Goal: Check status: Check status

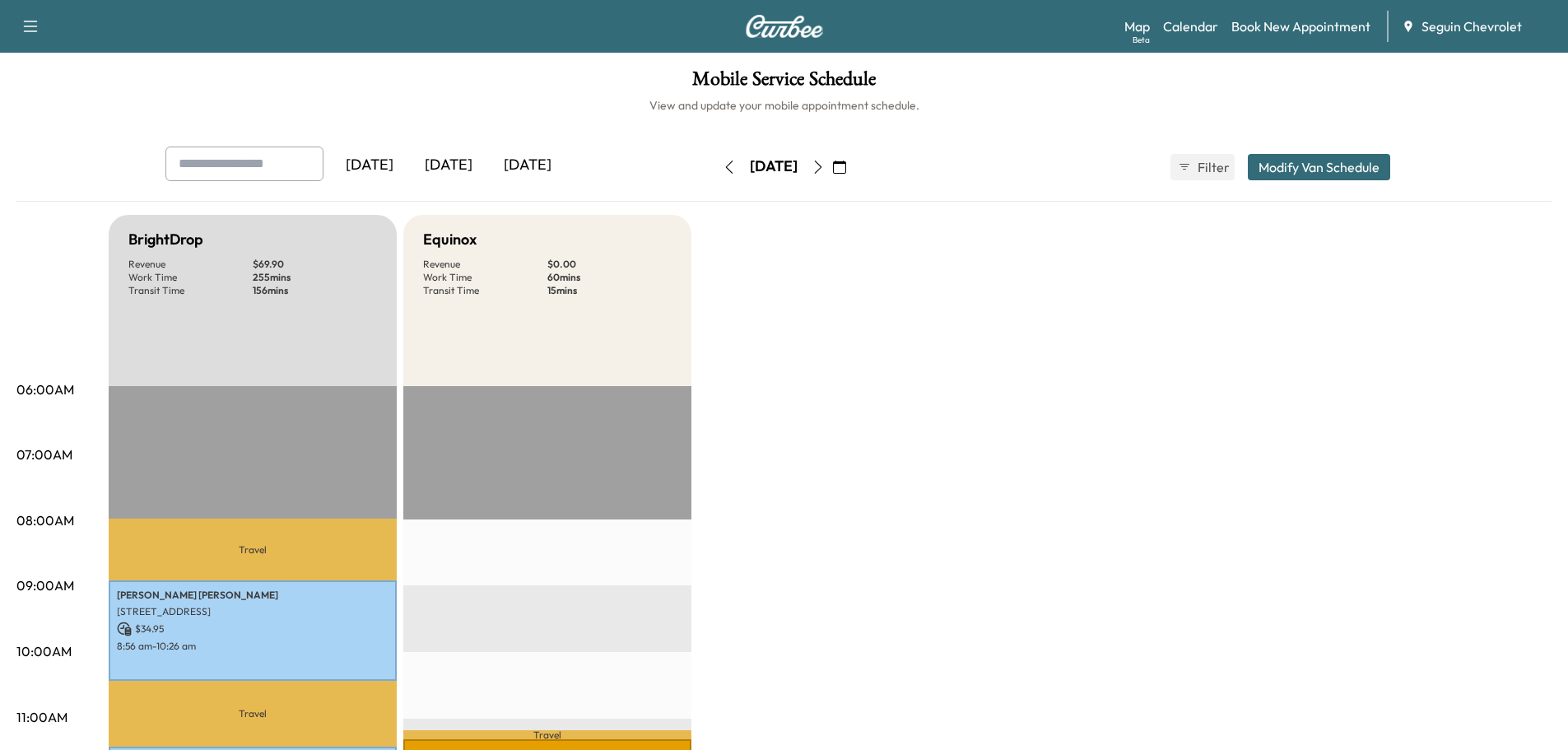
click at [471, 156] on div "[DATE]" at bounding box center [448, 166] width 79 height 38
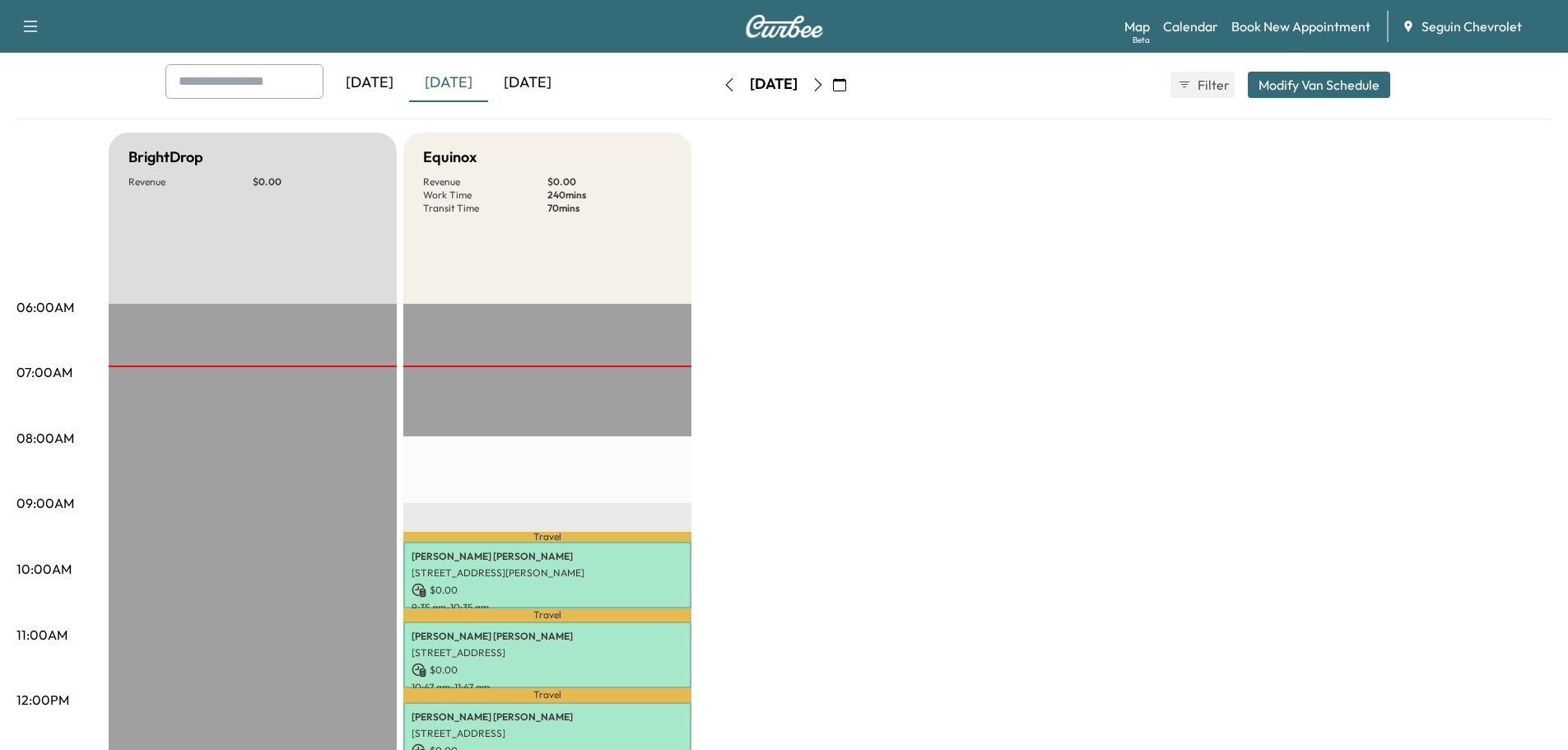
scroll to position [247, 0]
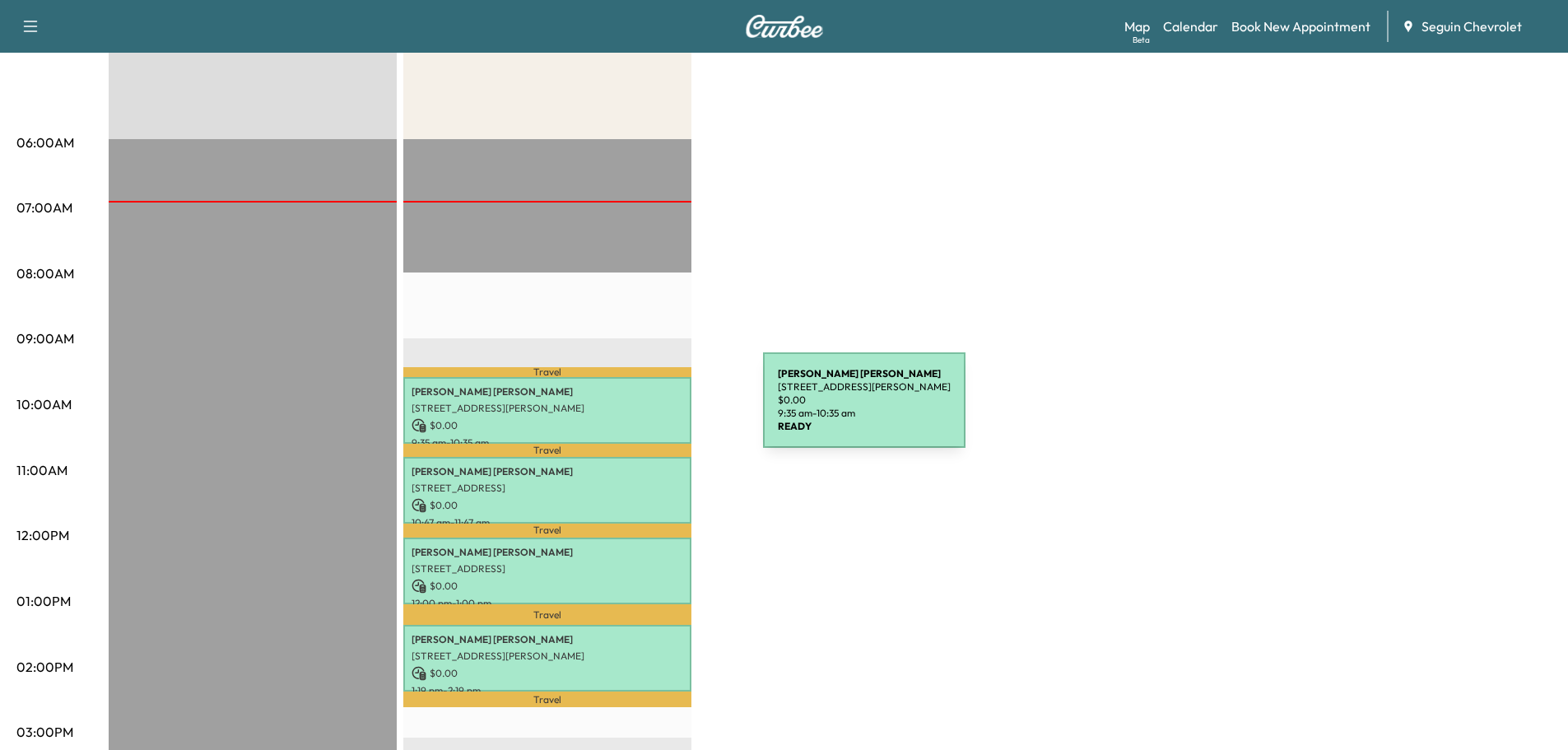
click at [640, 410] on p "[STREET_ADDRESS][PERSON_NAME]" at bounding box center [547, 408] width 271 height 13
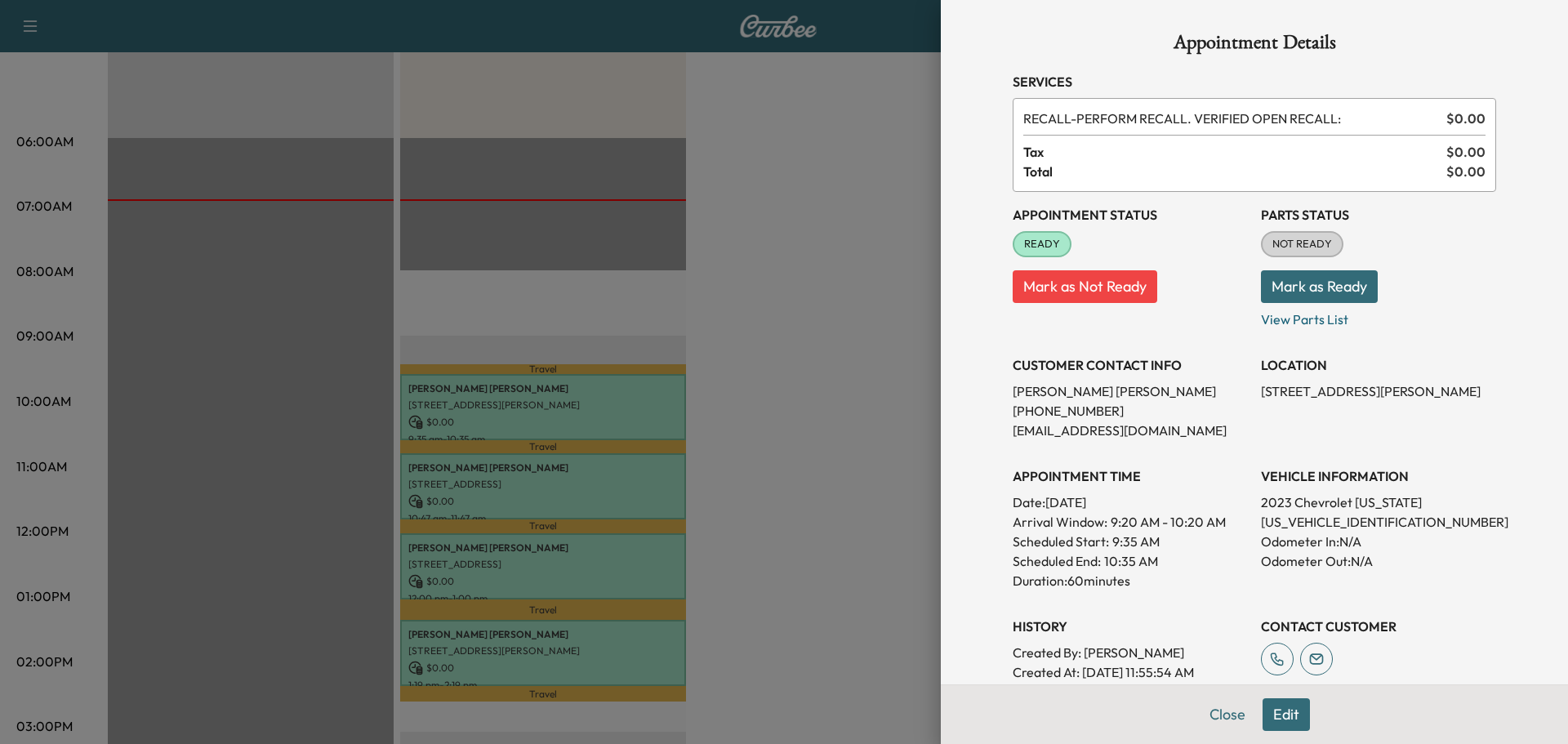
click at [657, 487] on div at bounding box center [784, 372] width 1568 height 744
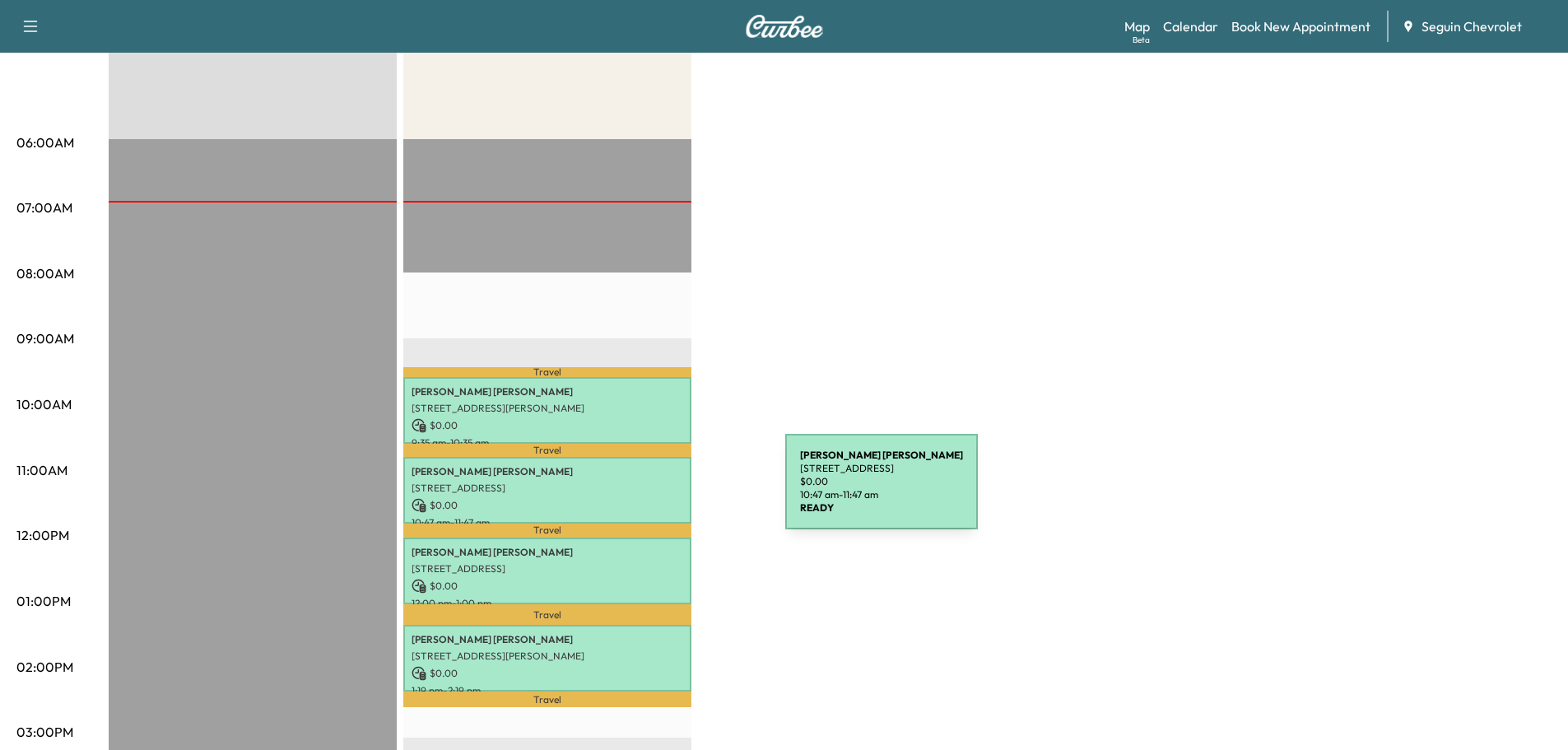
click at [662, 491] on div "[PERSON_NAME] [STREET_ADDRESS] $ 0.00 10:47 am - 11:47 am" at bounding box center [548, 491] width 289 height 67
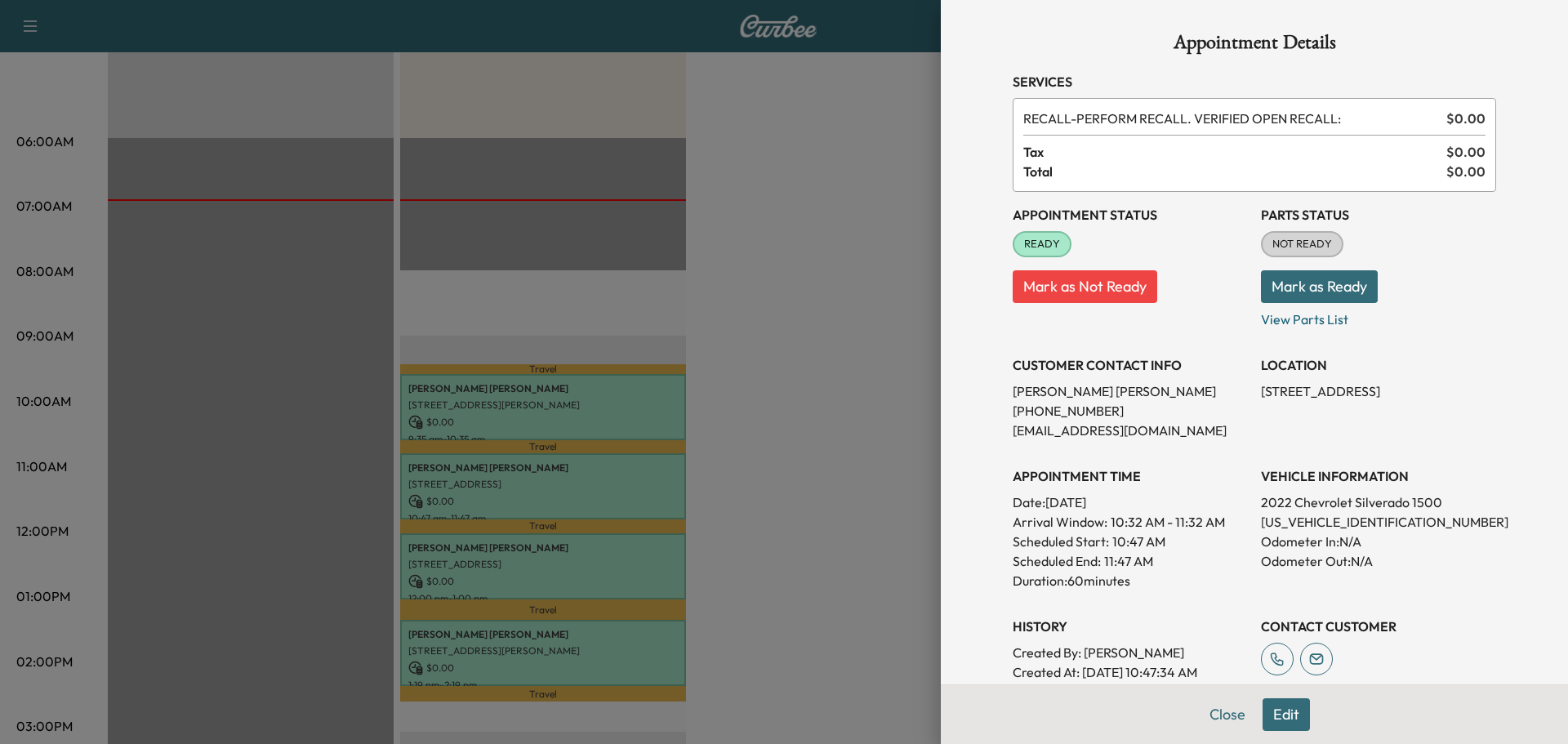
click at [650, 559] on div at bounding box center [784, 372] width 1568 height 744
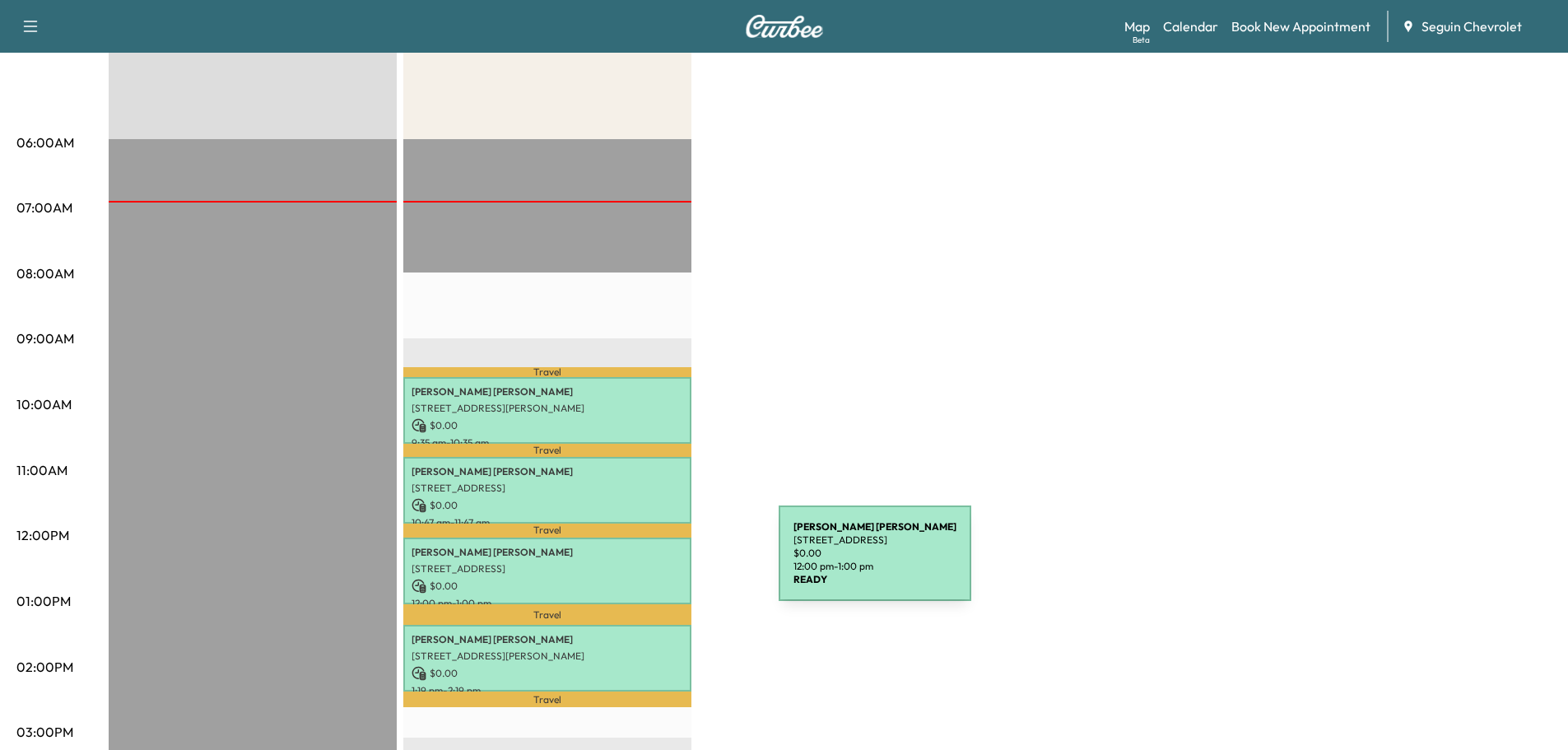
click at [655, 564] on p "[STREET_ADDRESS]" at bounding box center [547, 569] width 271 height 13
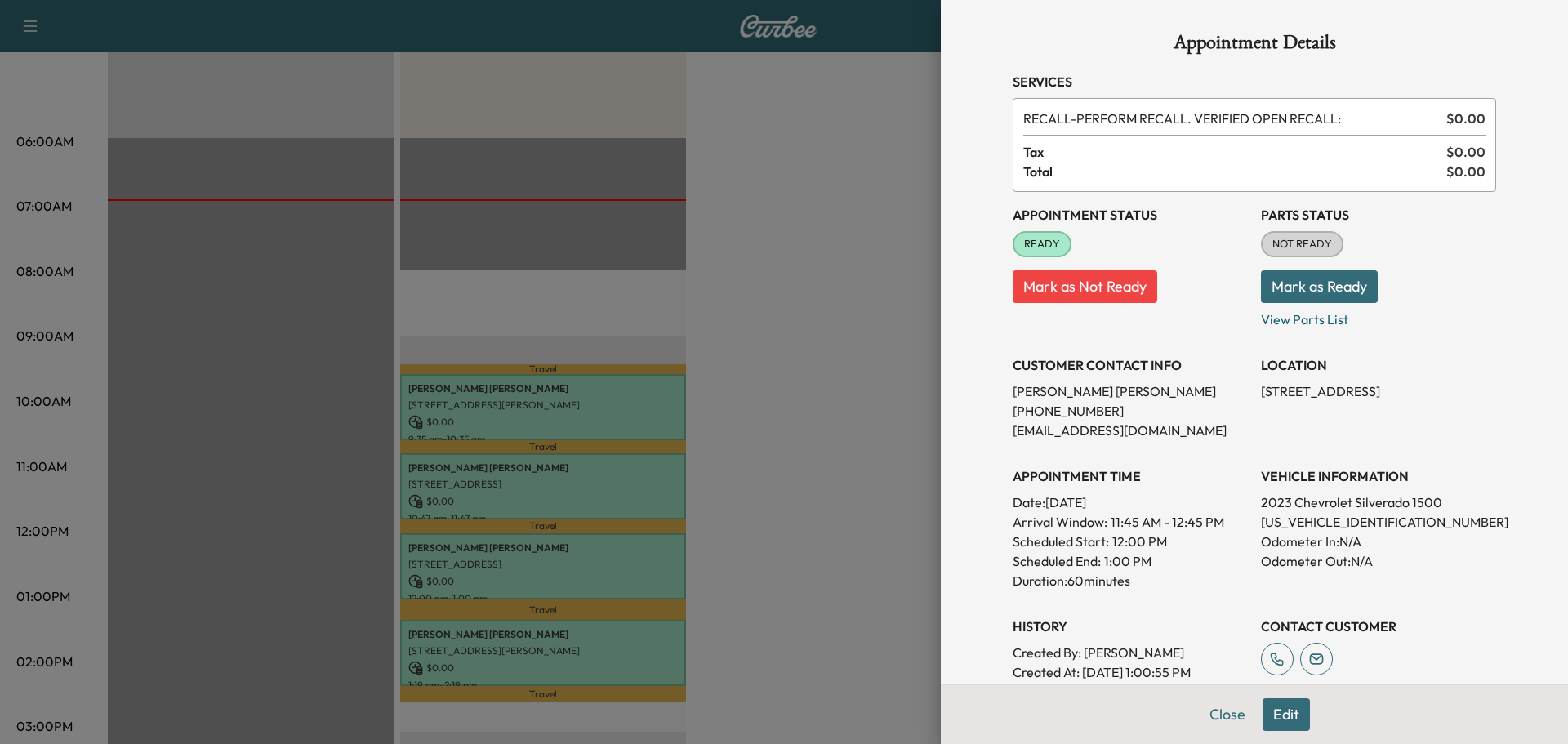
click at [662, 651] on div at bounding box center [784, 372] width 1568 height 744
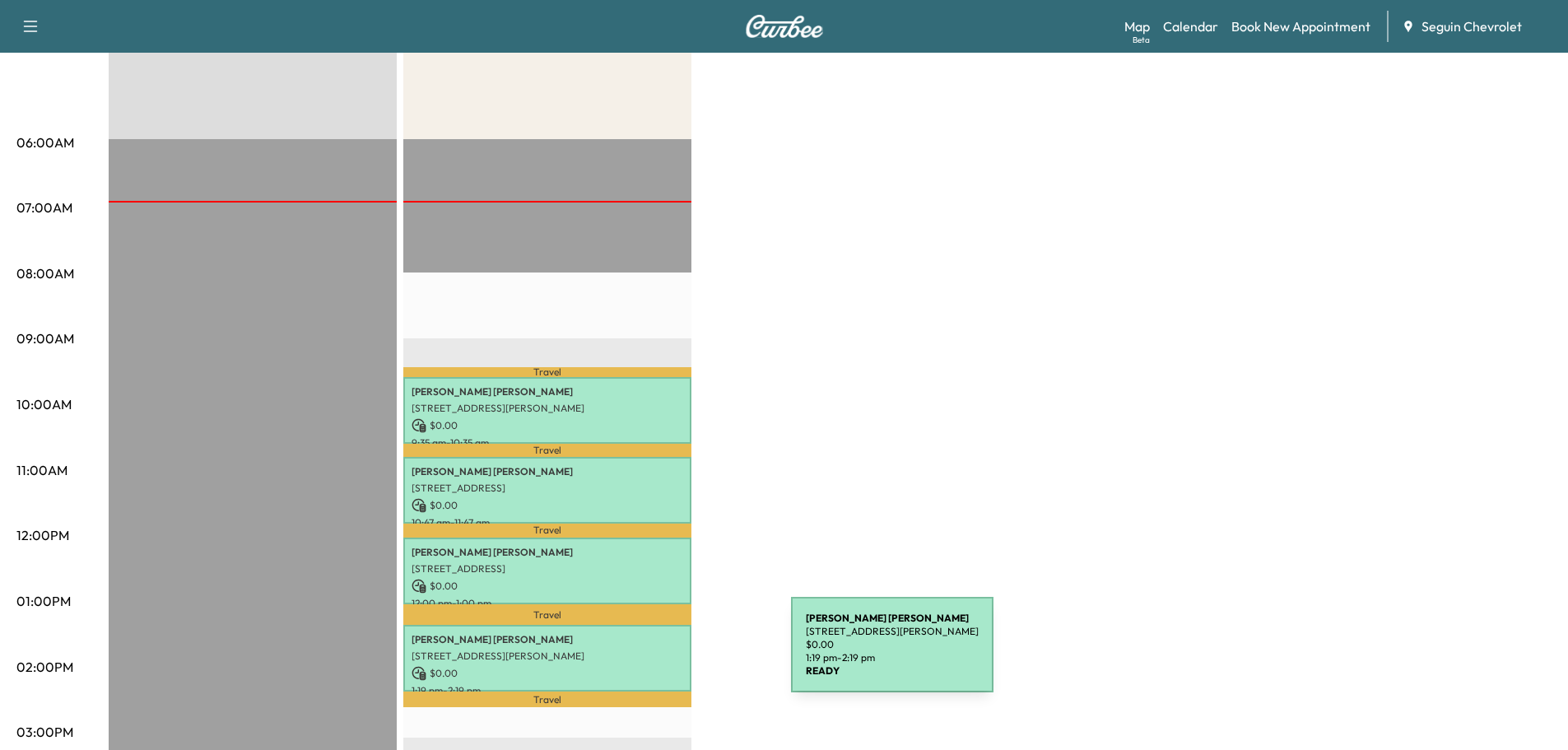
click at [667, 655] on p "[STREET_ADDRESS][PERSON_NAME]" at bounding box center [547, 655] width 271 height 13
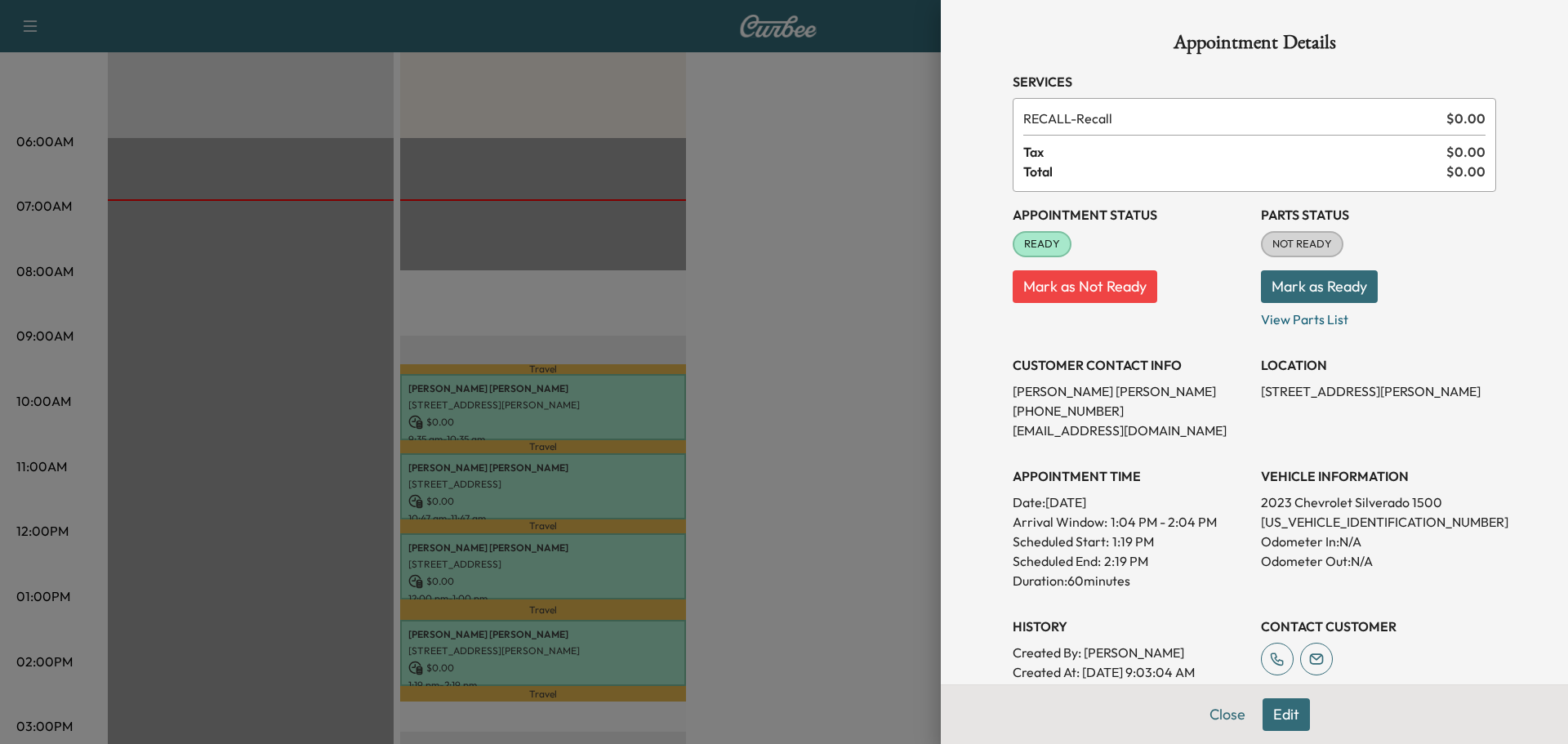
click at [805, 563] on div at bounding box center [784, 372] width 1568 height 744
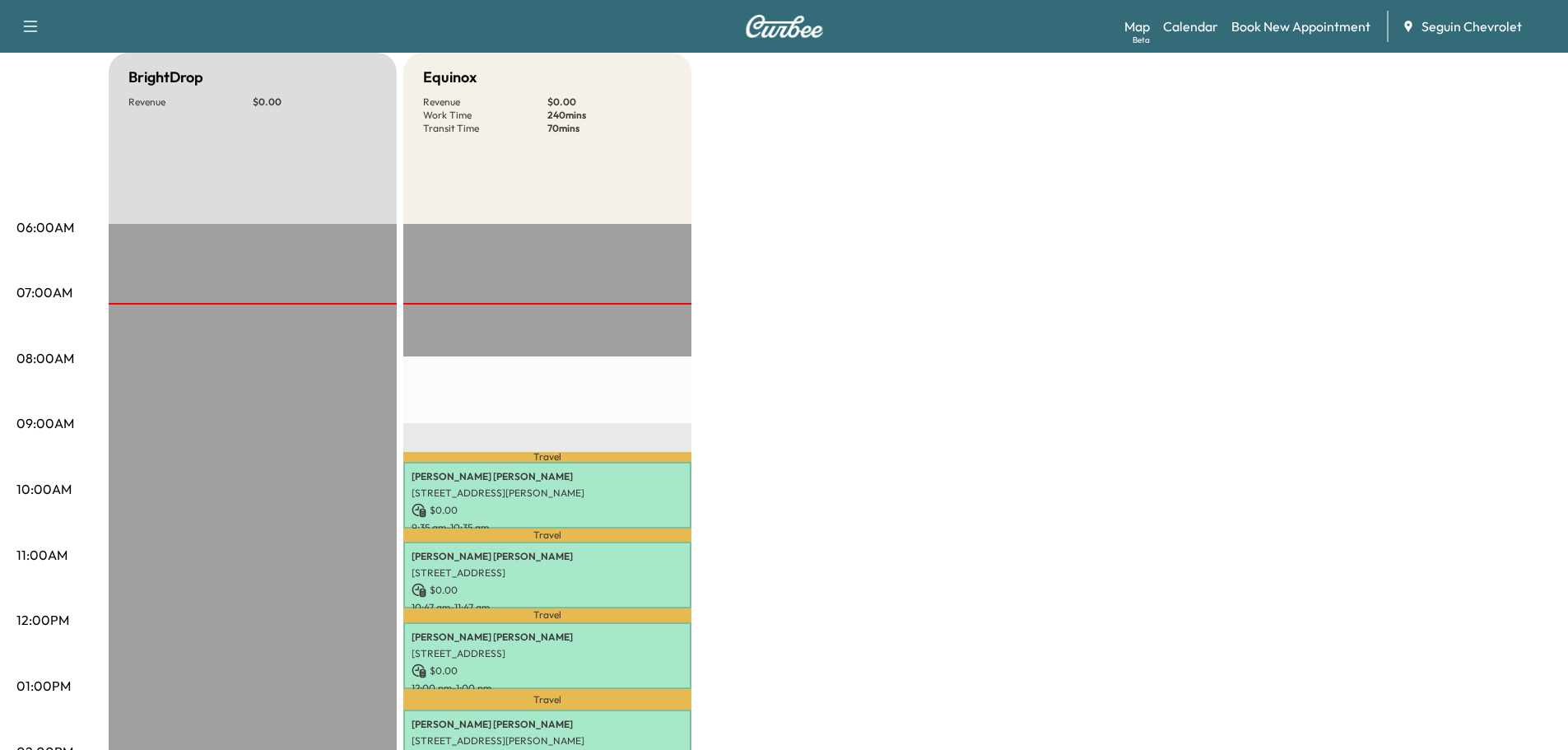
scroll to position [0, 0]
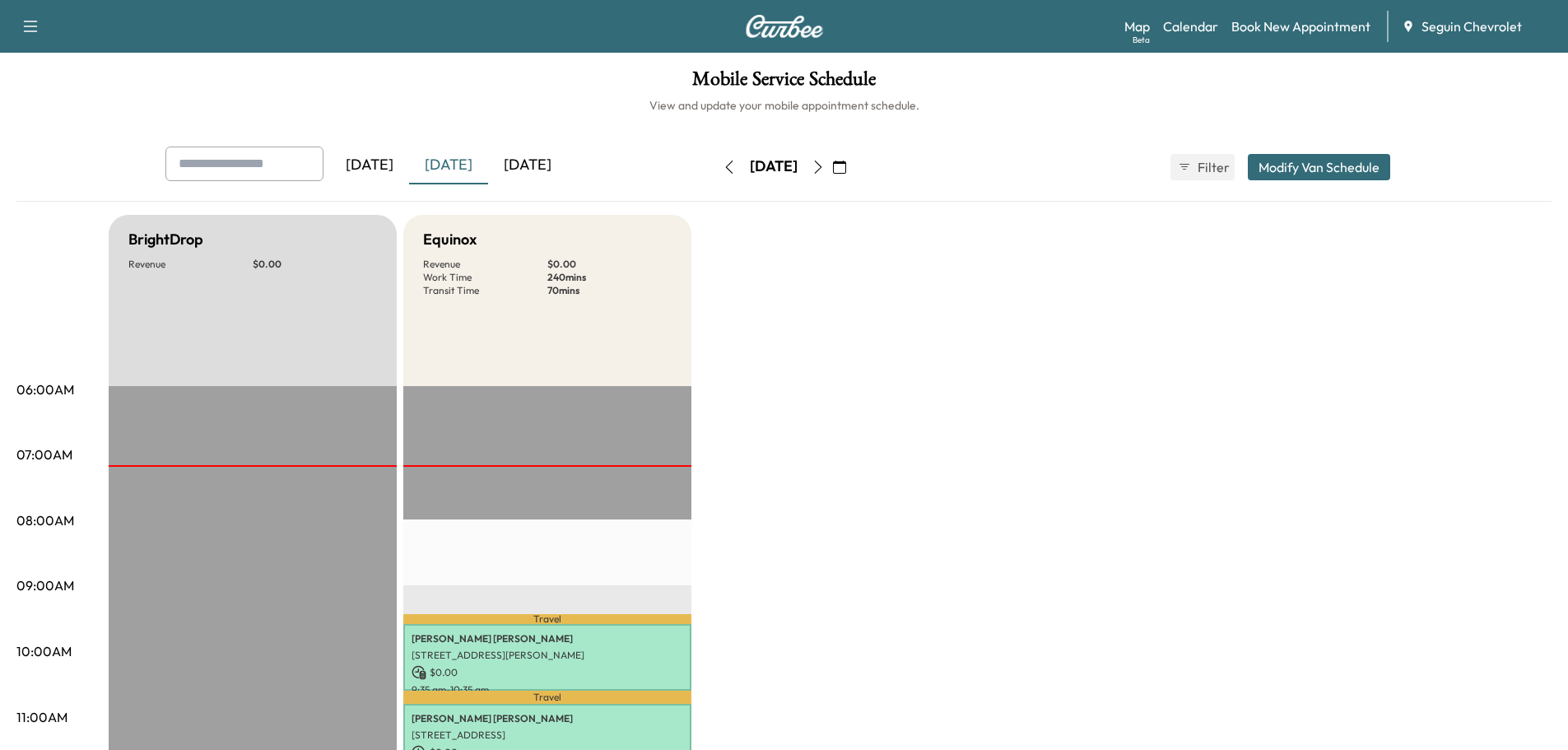
click at [394, 169] on div "[DATE]" at bounding box center [369, 166] width 79 height 38
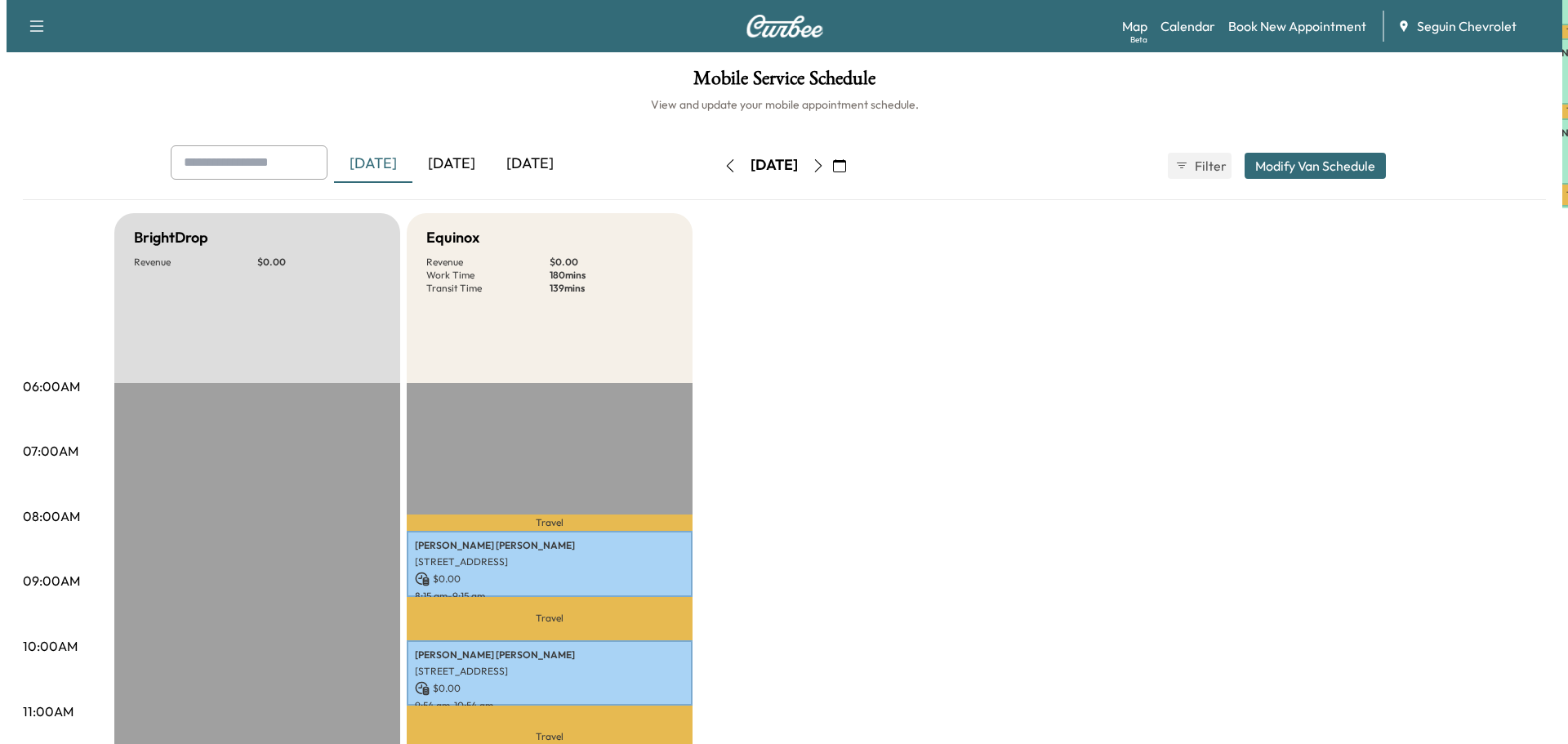
scroll to position [164, 0]
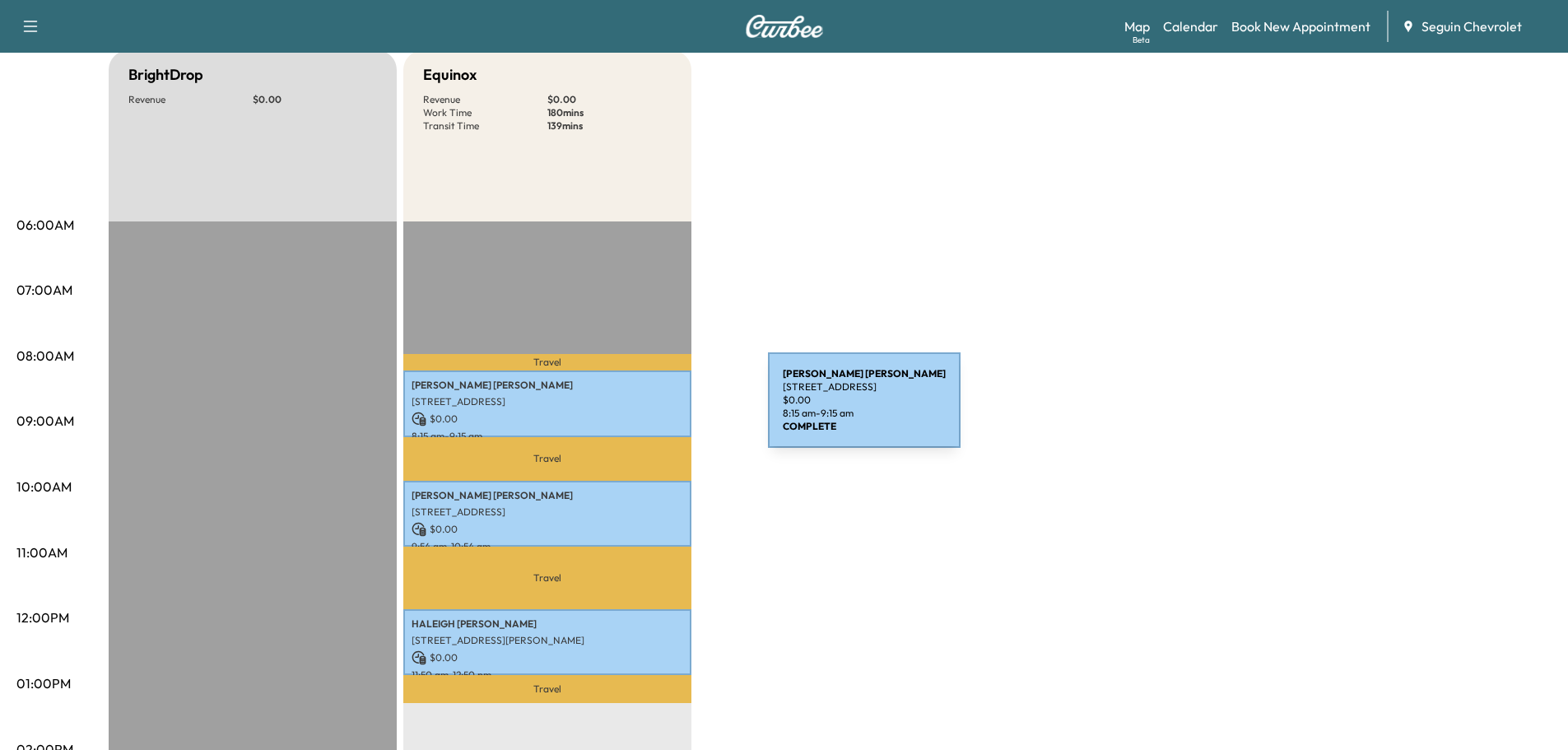
click at [645, 412] on p "$ 0.00" at bounding box center [547, 418] width 271 height 15
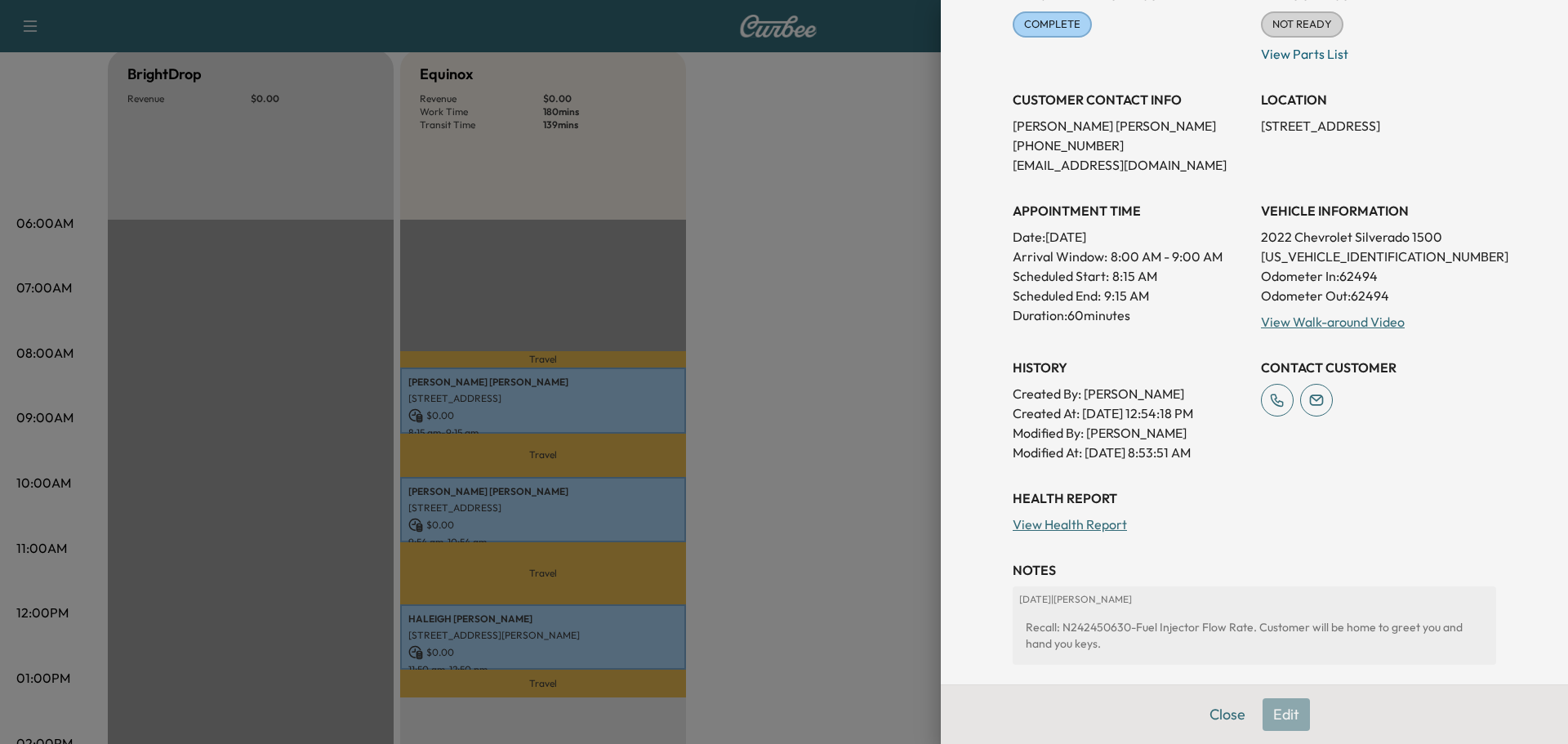
scroll to position [245, 0]
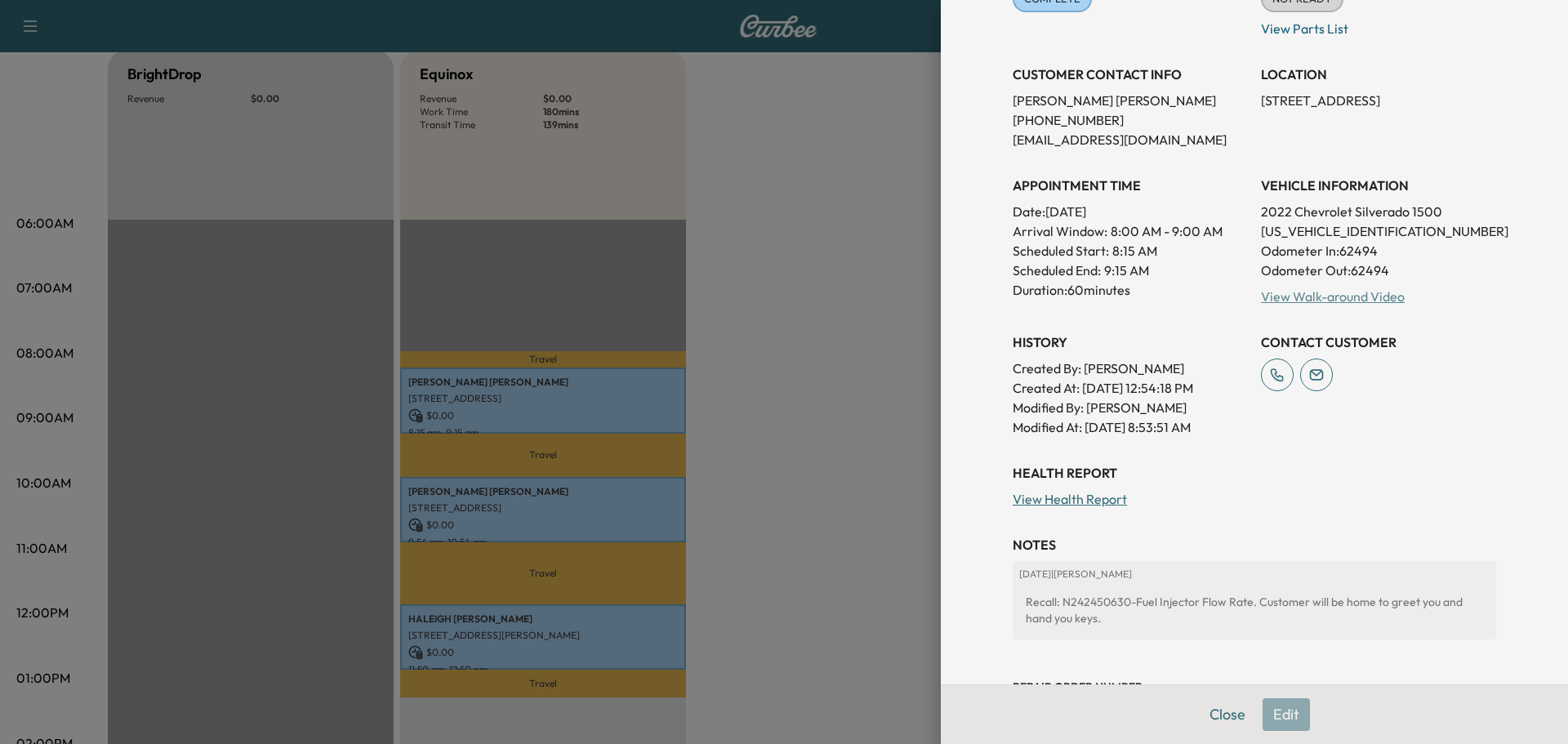
click at [1331, 294] on link "View Walk-around Video" at bounding box center [1332, 296] width 144 height 16
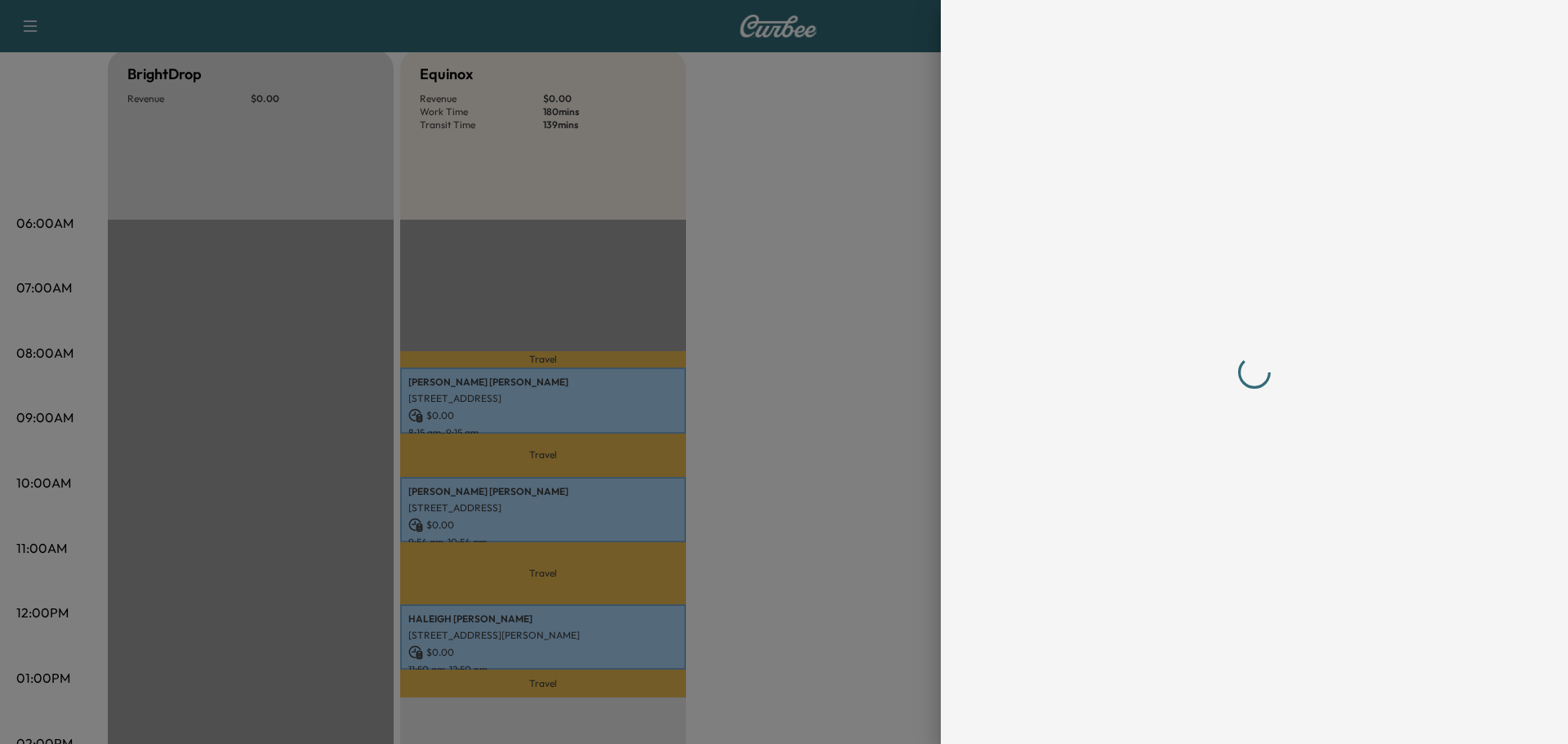
scroll to position [0, 0]
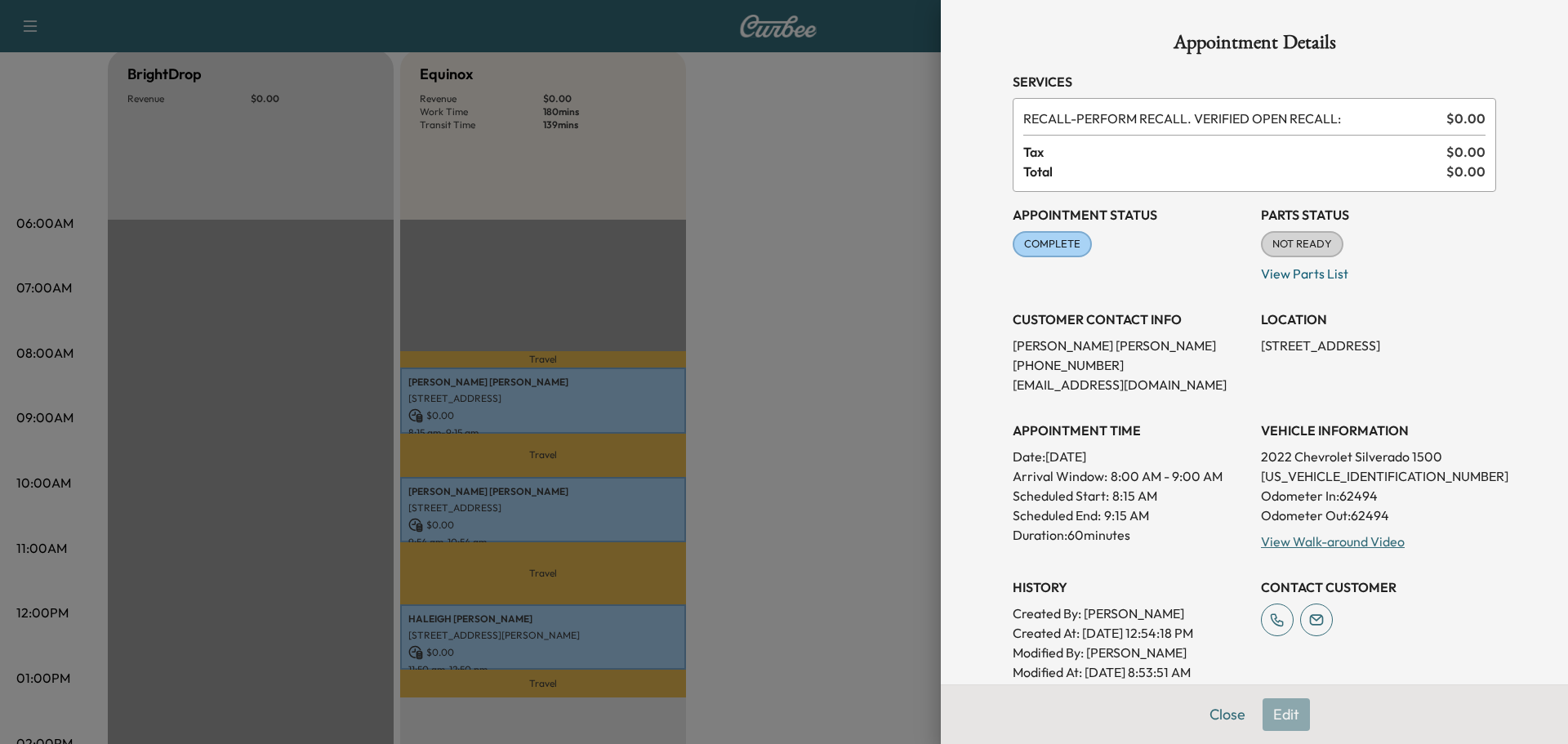
click at [841, 452] on div at bounding box center [784, 372] width 1568 height 744
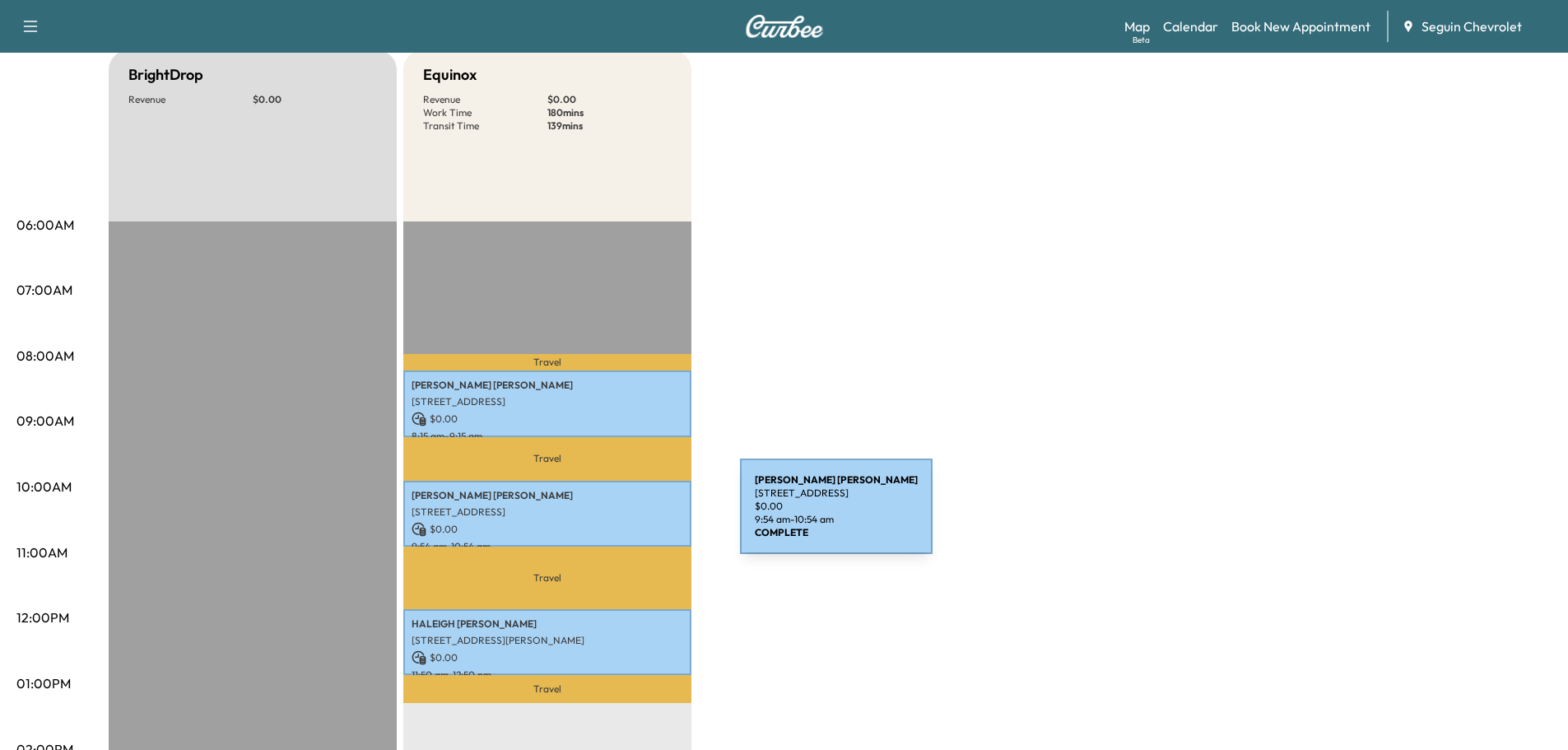
click at [634, 515] on p "[STREET_ADDRESS]" at bounding box center [547, 512] width 271 height 13
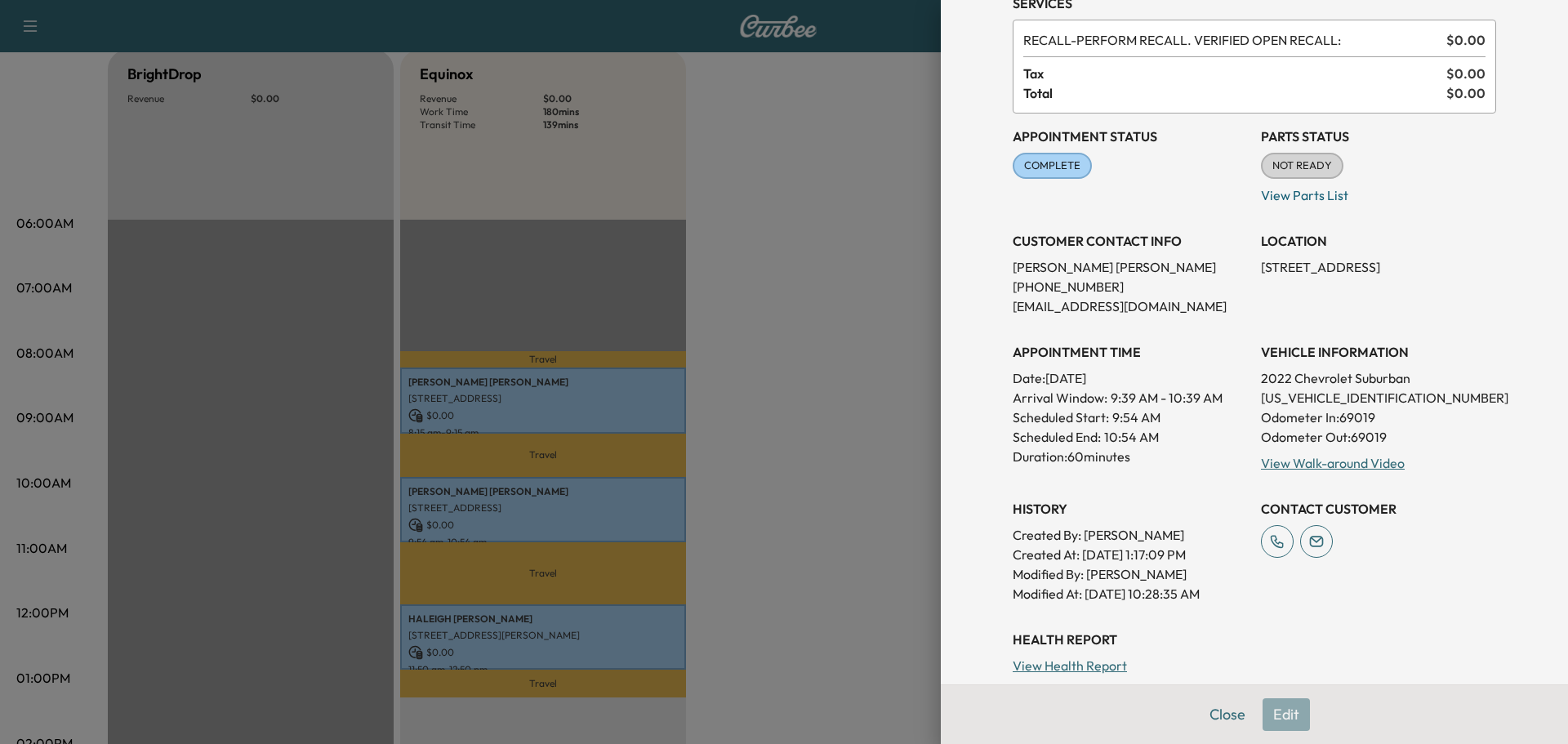
scroll to position [245, 0]
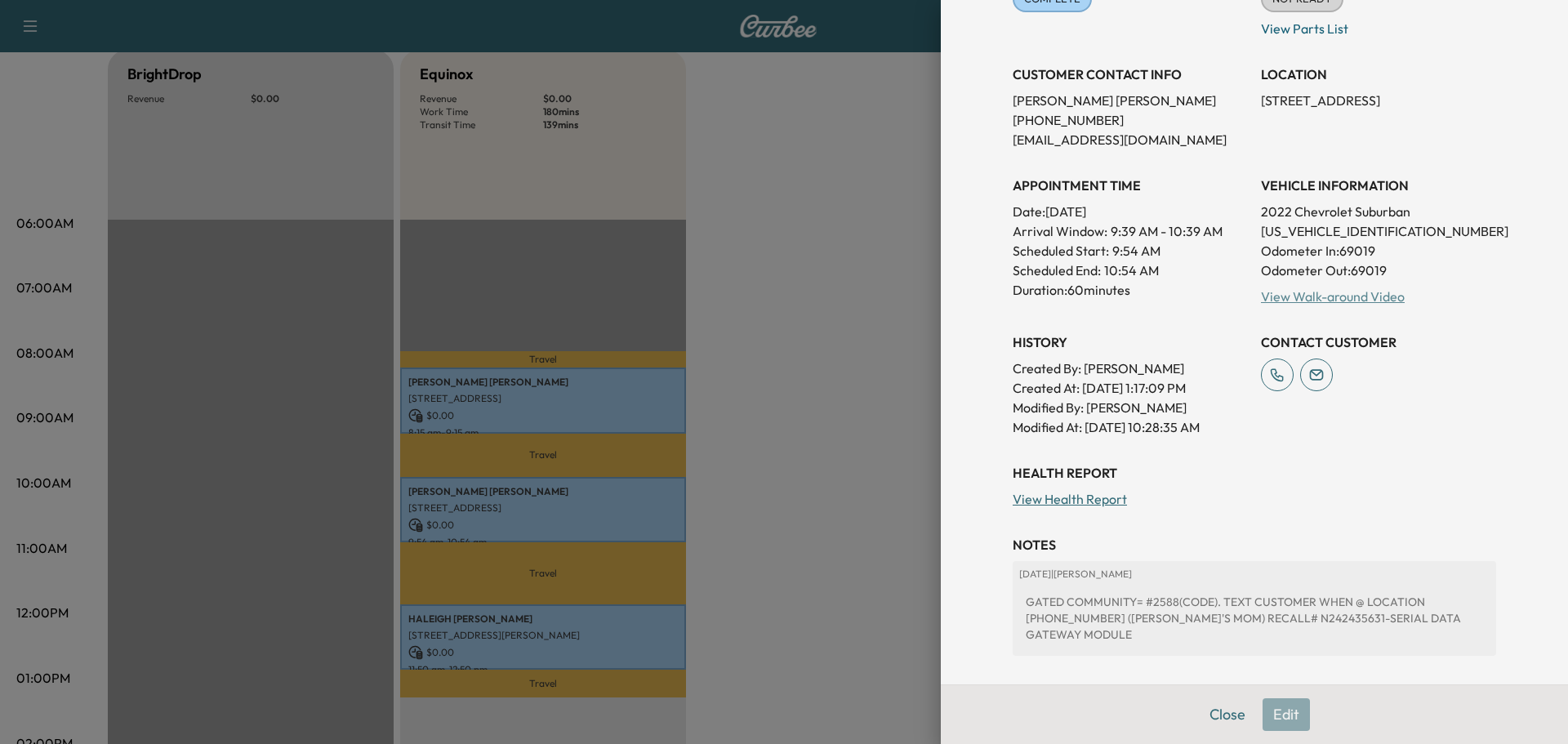
click at [1343, 294] on link "View Walk-around Video" at bounding box center [1332, 296] width 144 height 16
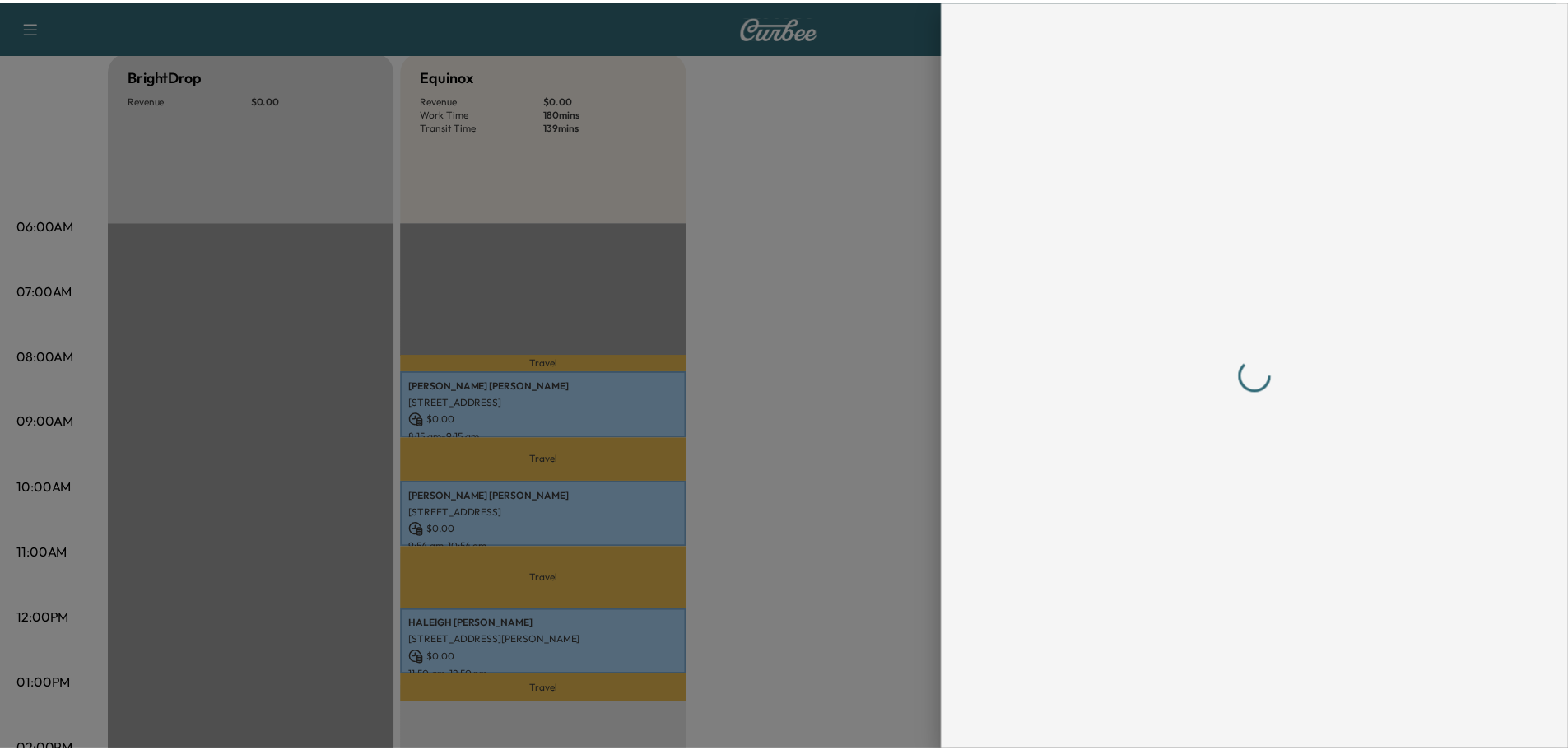
scroll to position [0, 0]
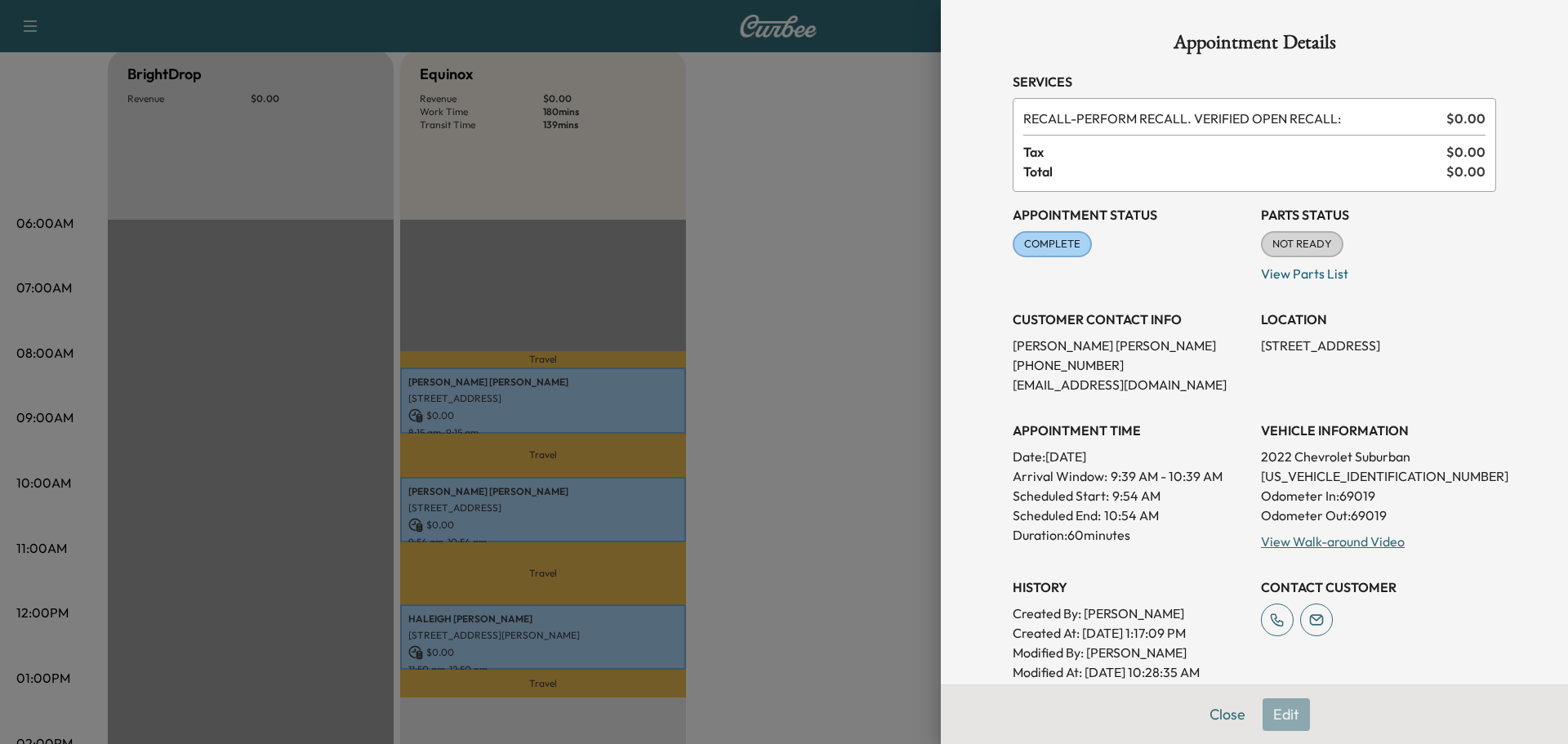
click at [815, 495] on div at bounding box center [784, 372] width 1568 height 744
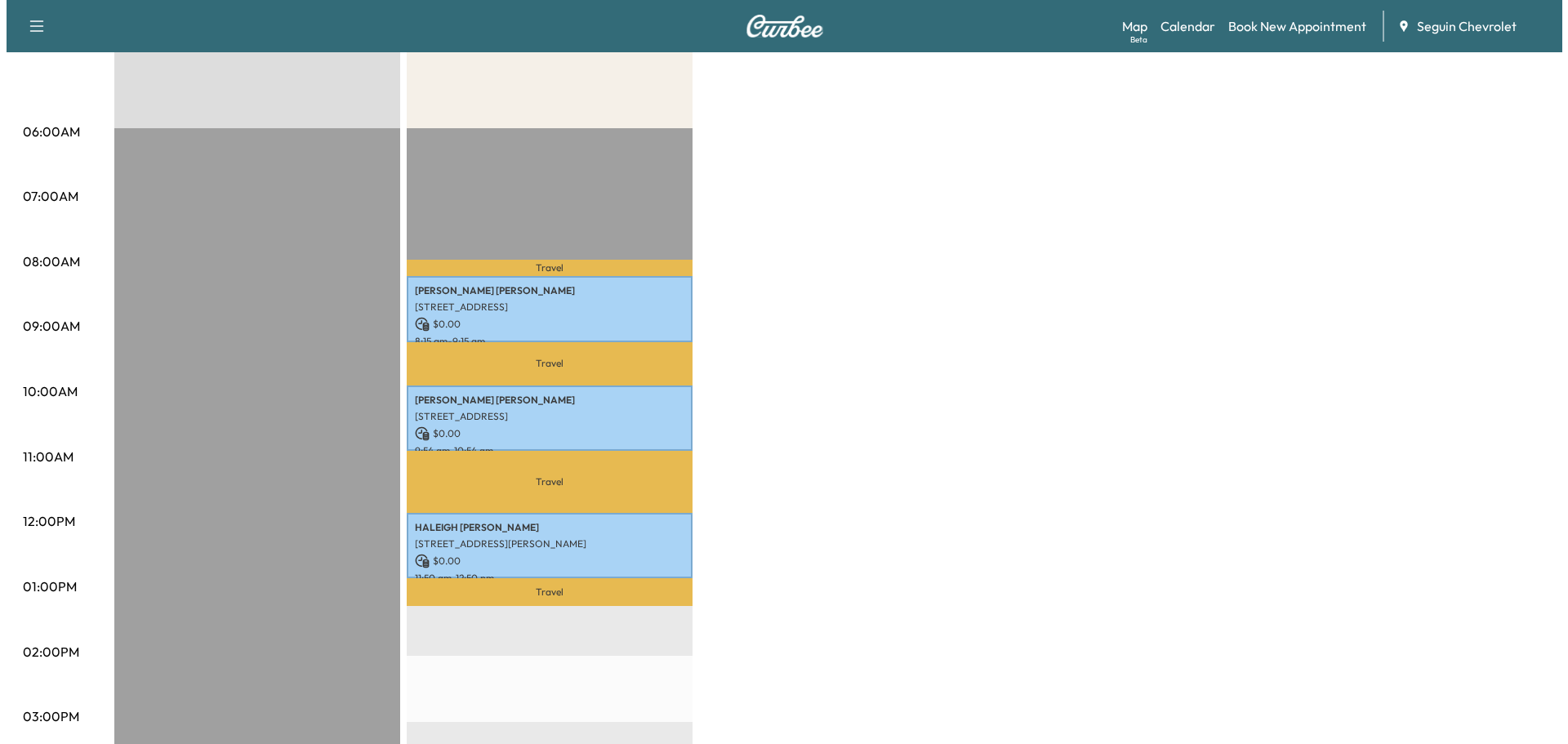
scroll to position [490, 0]
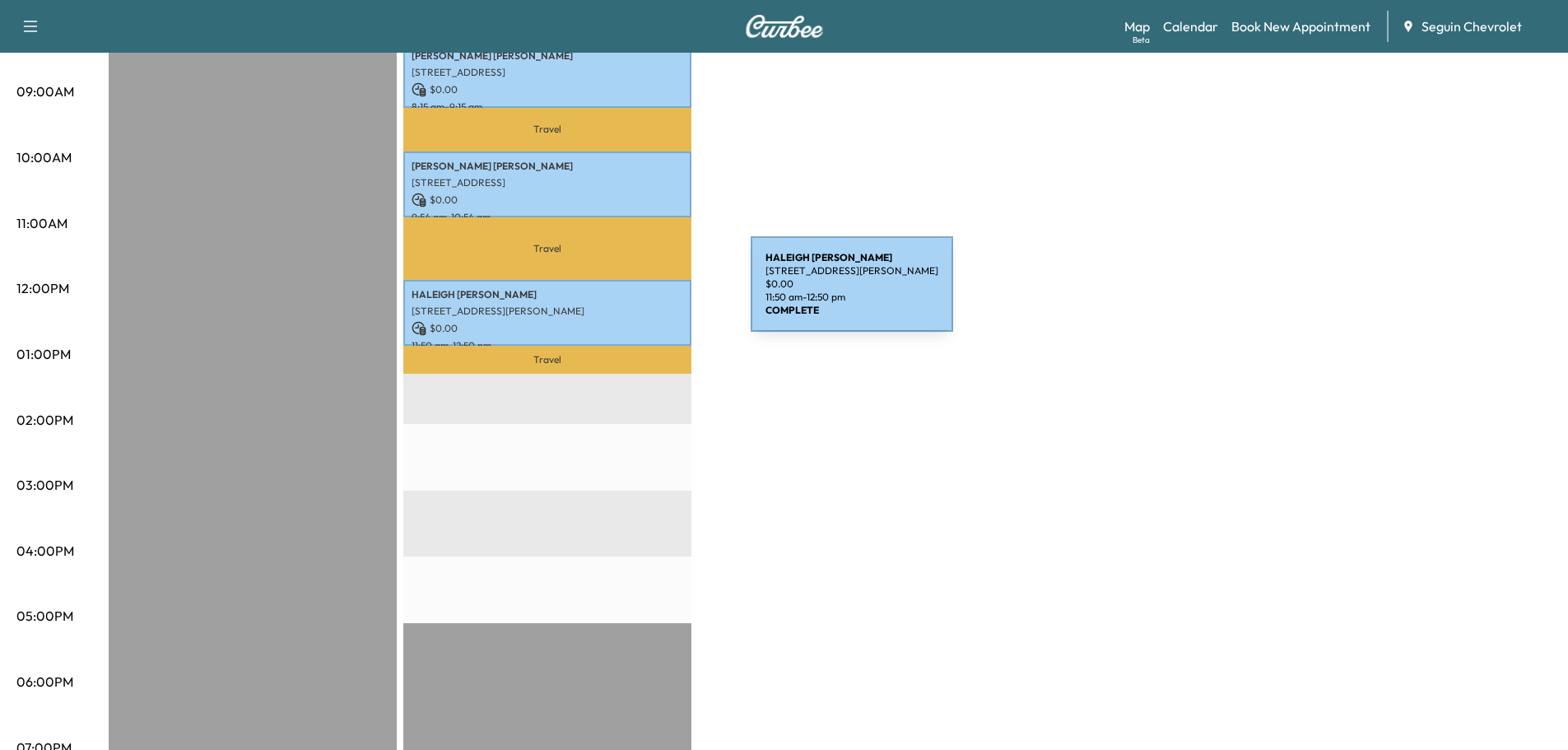
click at [628, 294] on p "[PERSON_NAME]" at bounding box center [547, 295] width 271 height 13
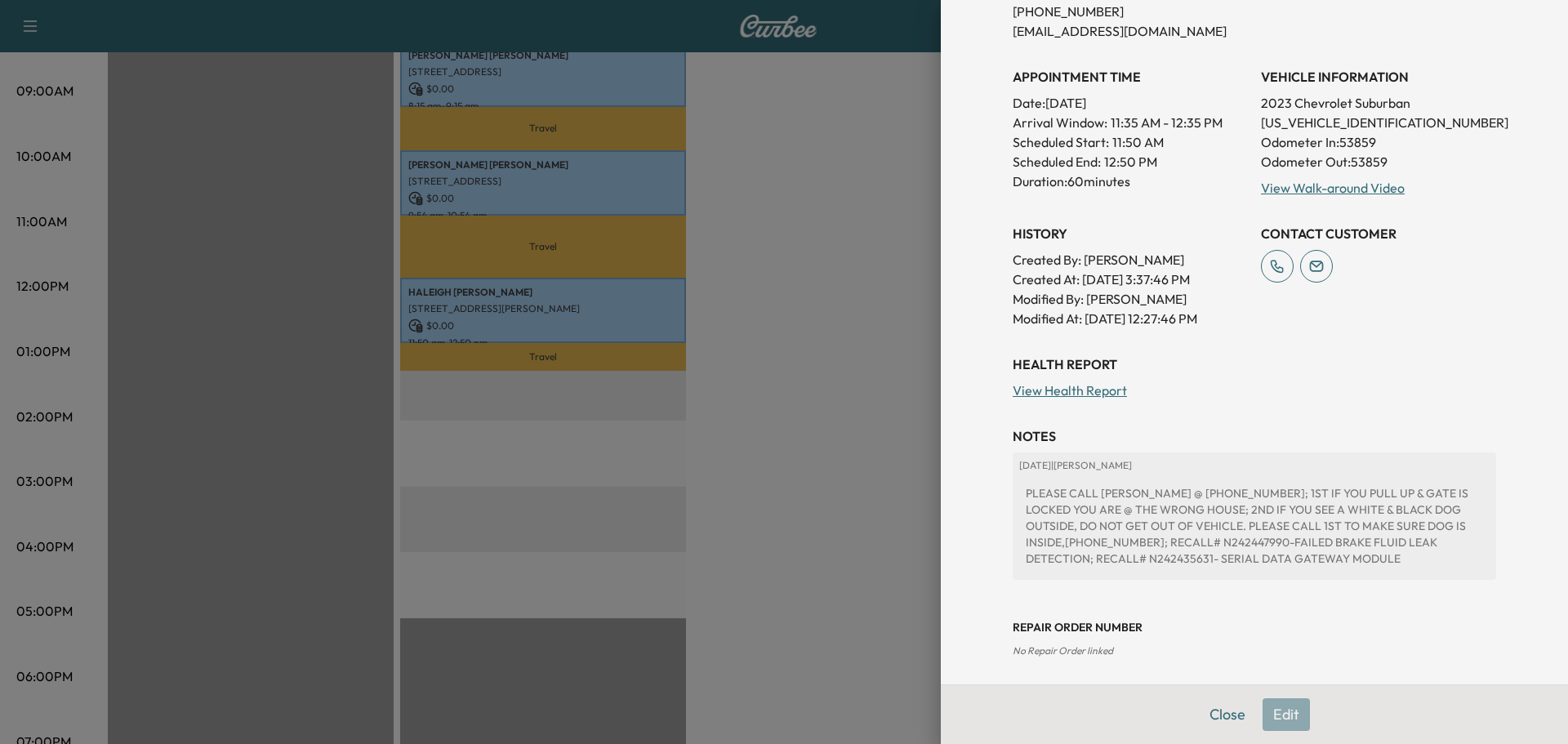
scroll to position [109, 0]
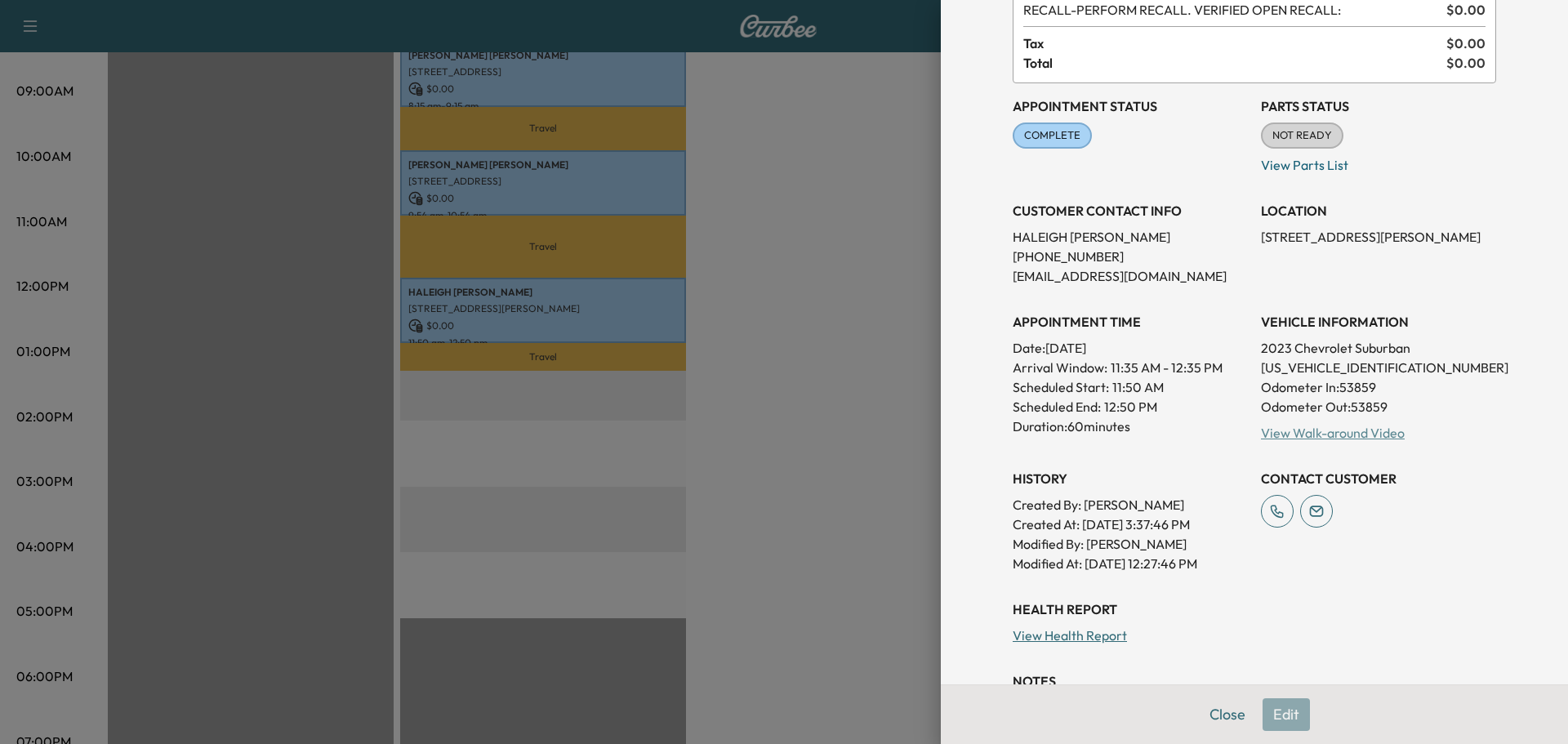
click at [1300, 434] on link "View Walk-around Video" at bounding box center [1332, 433] width 144 height 16
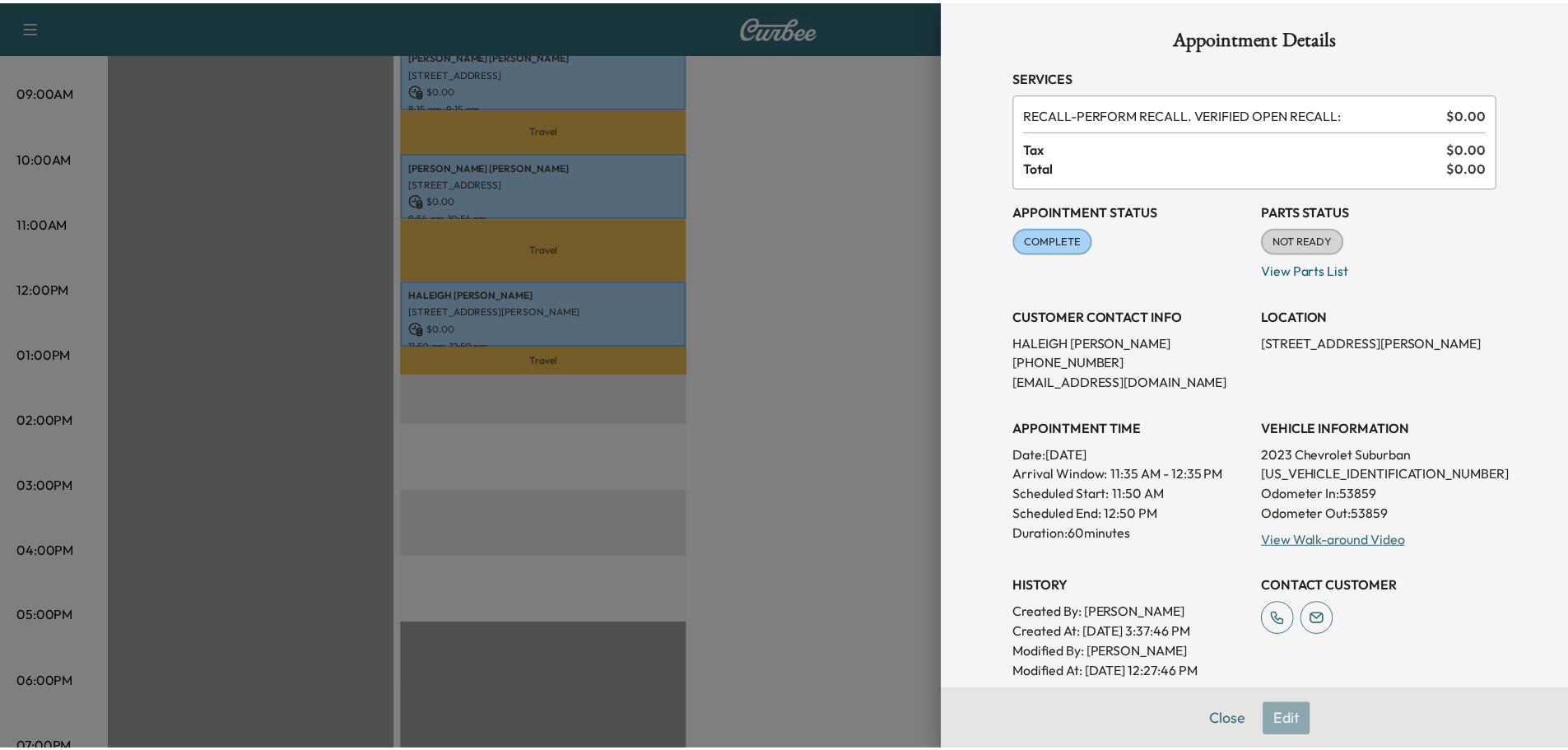
scroll to position [0, 0]
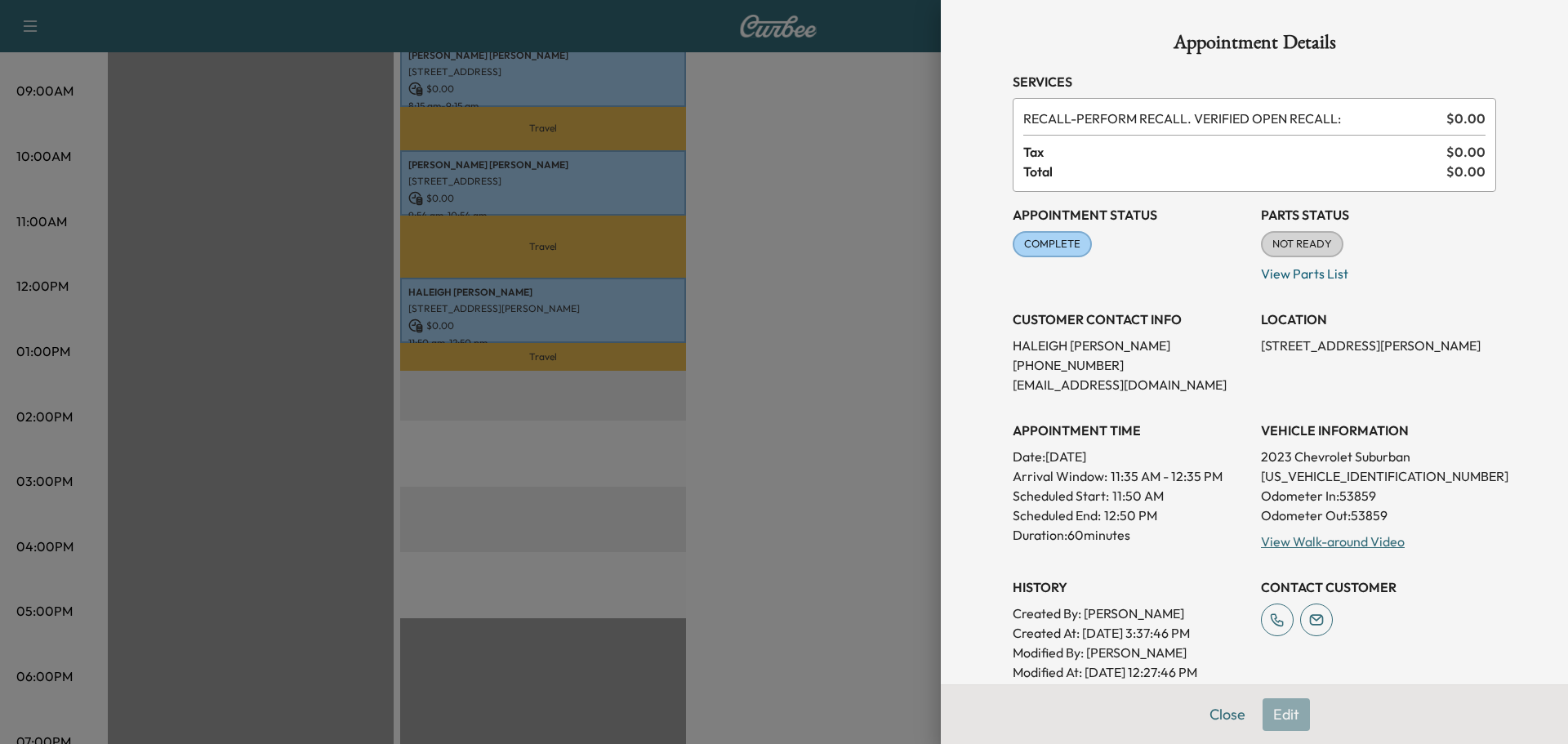
click at [840, 416] on div at bounding box center [784, 372] width 1568 height 744
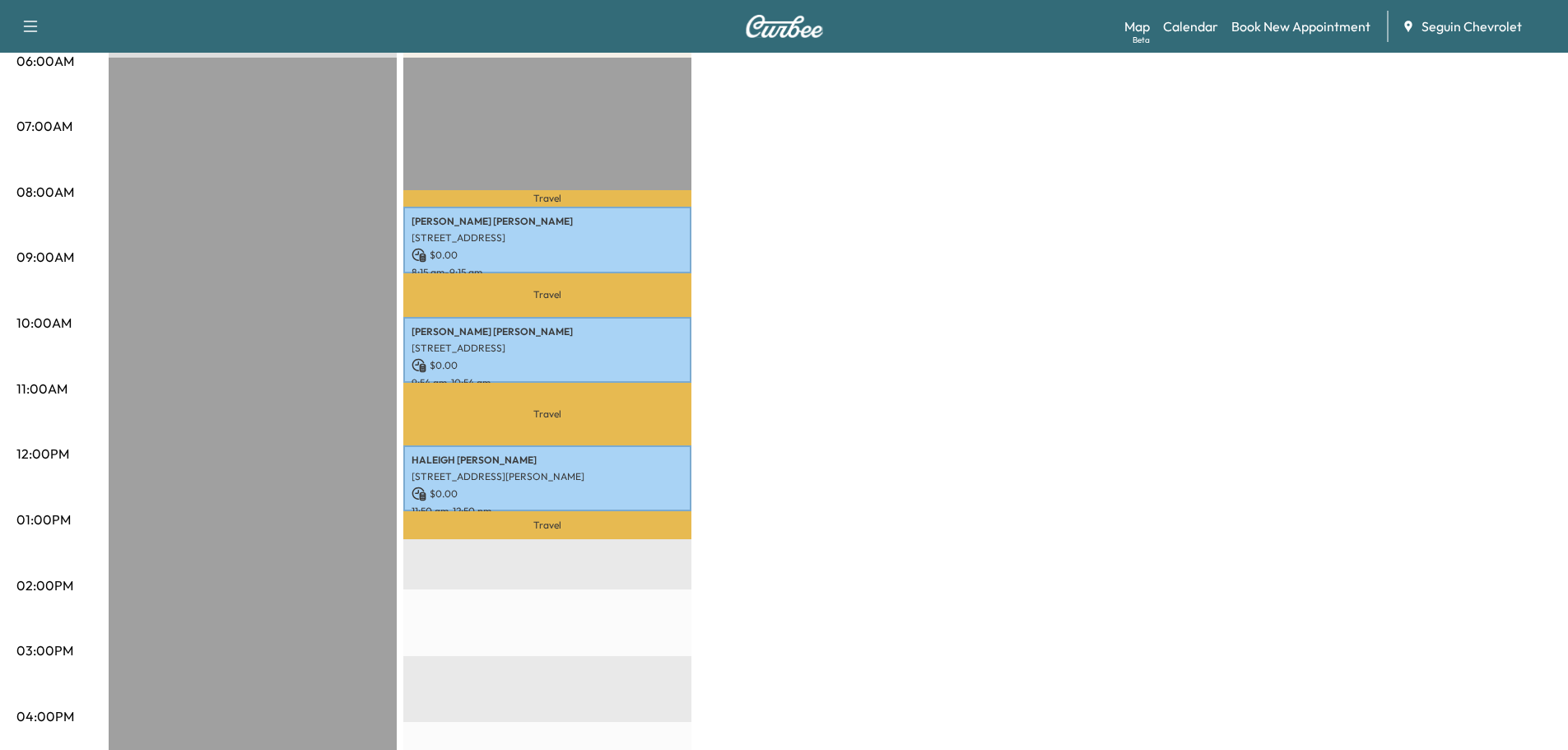
scroll to position [82, 0]
